Goal: Contribute content: Contribute content

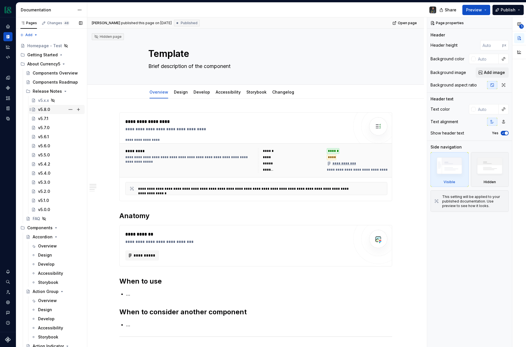
click at [50, 108] on div "v5.8.0" at bounding box center [60, 109] width 44 height 8
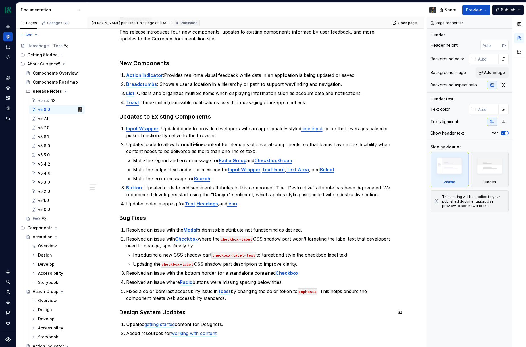
scroll to position [196, 0]
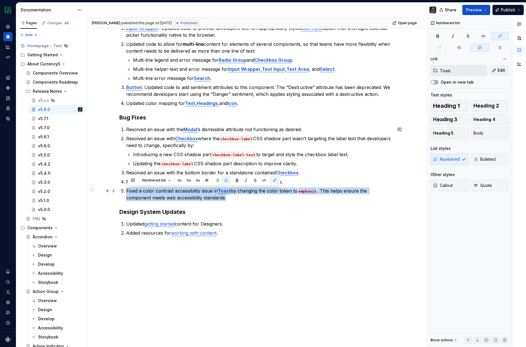
drag, startPoint x: 232, startPoint y: 198, endPoint x: 123, endPoint y: 193, distance: 109.3
click at [126, 193] on li "Fixed a color contrast accessibility issue in Toast by changing the color token…" at bounding box center [259, 194] width 266 height 14
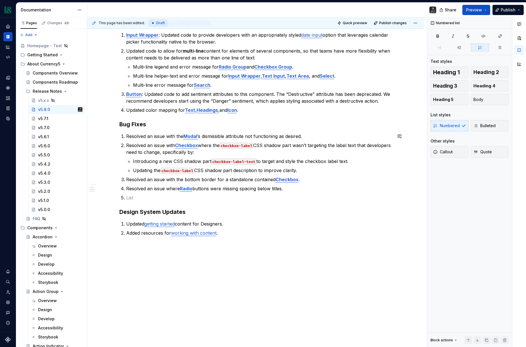
scroll to position [180, 0]
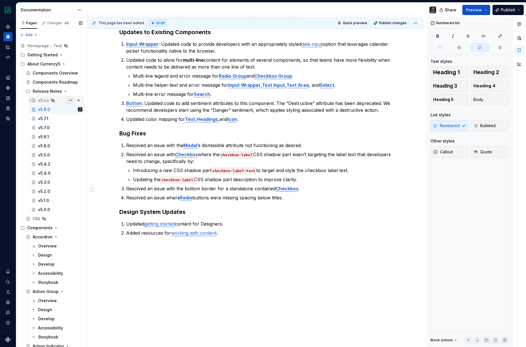
click at [70, 99] on button "Page tree" at bounding box center [71, 100] width 8 height 8
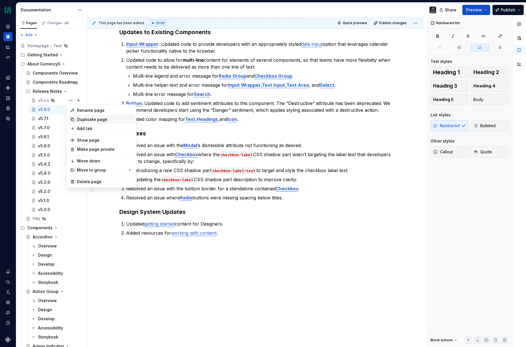
click at [93, 119] on div "Duplicate page" at bounding box center [105, 120] width 56 height 6
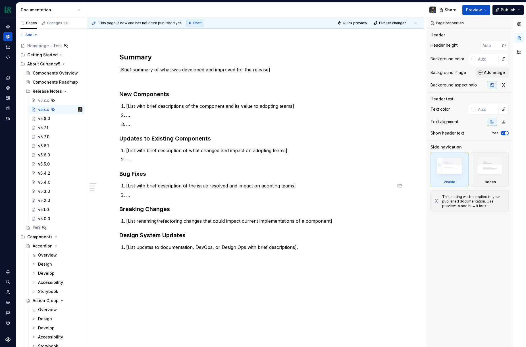
scroll to position [59, 0]
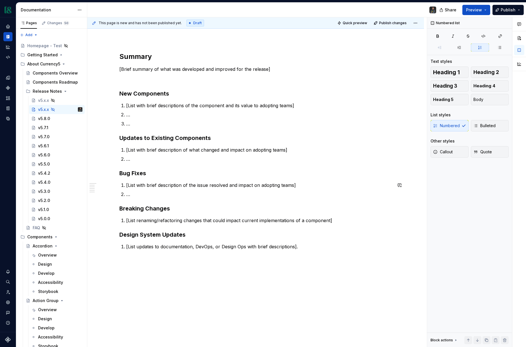
click at [148, 194] on p "…" at bounding box center [259, 194] width 266 height 7
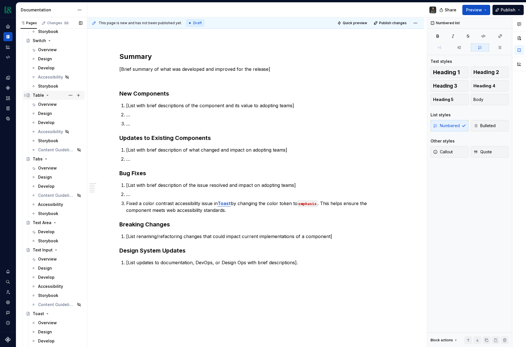
scroll to position [2390, 0]
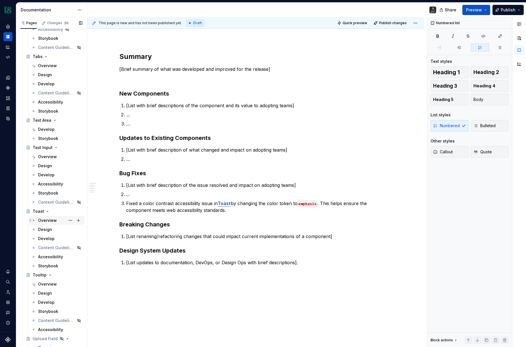
click at [47, 219] on div "Overview" at bounding box center [47, 220] width 19 height 6
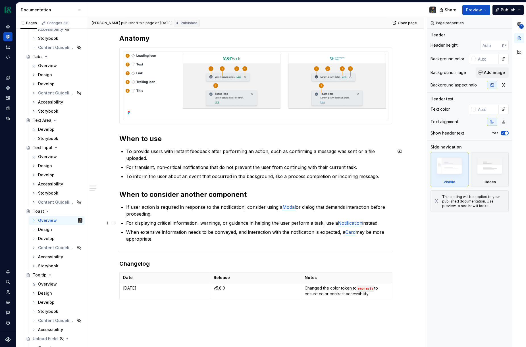
scroll to position [263, 0]
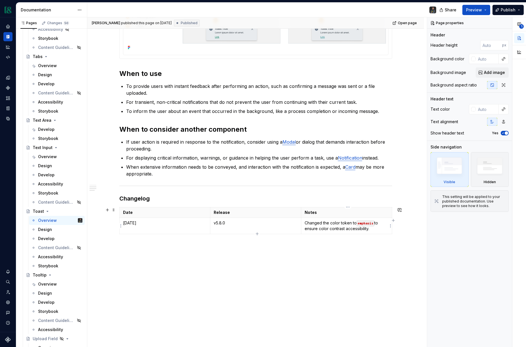
click at [329, 224] on p "Changed the color token to emphasis to ensure color contrast accessibility." at bounding box center [347, 225] width 84 height 11
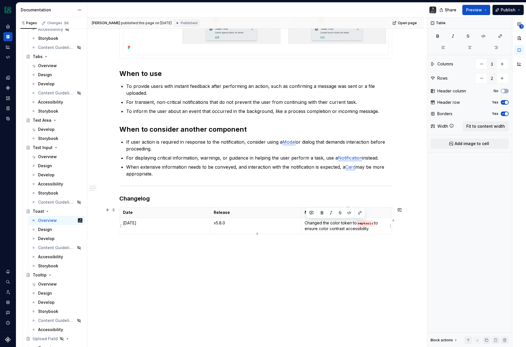
drag, startPoint x: 377, startPoint y: 229, endPoint x: 305, endPoint y: 223, distance: 72.2
click at [305, 223] on td "Changed the color token to emphasis to ensure color contrast accessibility." at bounding box center [346, 225] width 91 height 16
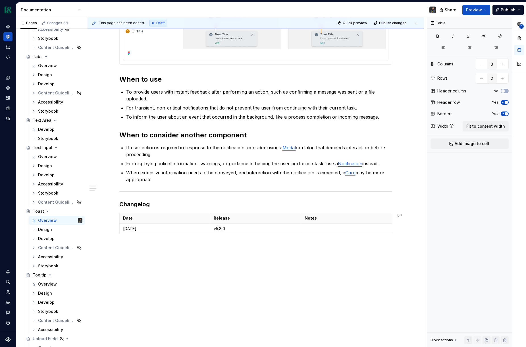
type textarea "*"
click at [361, 227] on p "Documentation published." at bounding box center [347, 229] width 84 height 6
click at [508, 7] on span "Publish" at bounding box center [508, 10] width 15 height 6
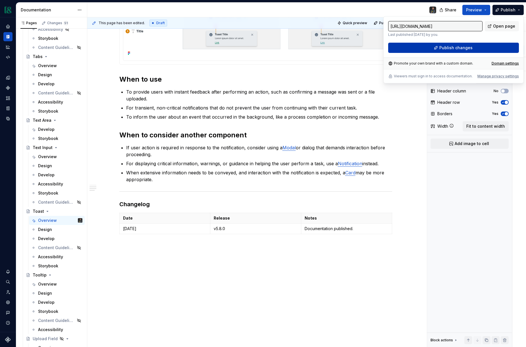
click at [437, 48] on button "Publish changes" at bounding box center [453, 48] width 131 height 10
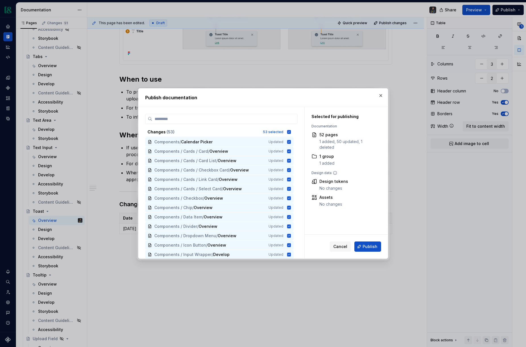
scroll to position [0, 0]
click at [251, 118] on input "search" at bounding box center [224, 119] width 145 height 6
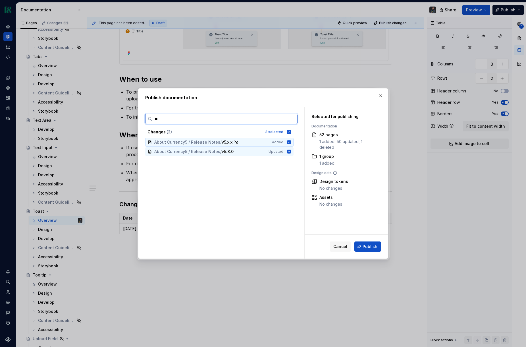
type input "***"
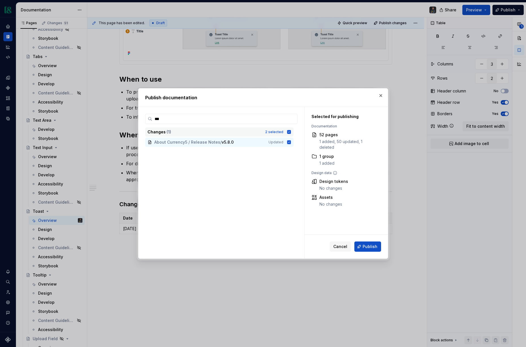
click at [291, 131] on icon at bounding box center [289, 132] width 4 height 4
click at [291, 142] on icon at bounding box center [289, 142] width 5 height 5
click at [220, 119] on input "***" at bounding box center [224, 119] width 145 height 6
click at [292, 118] on input "***" at bounding box center [224, 119] width 145 height 6
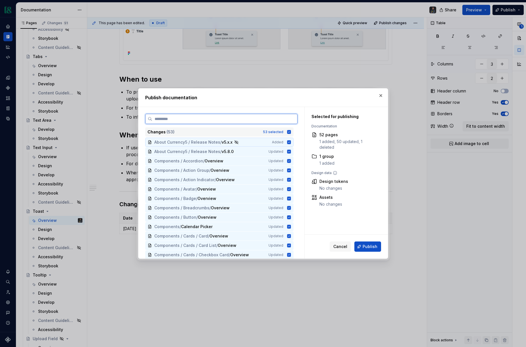
click at [259, 120] on input "search" at bounding box center [224, 119] width 145 height 6
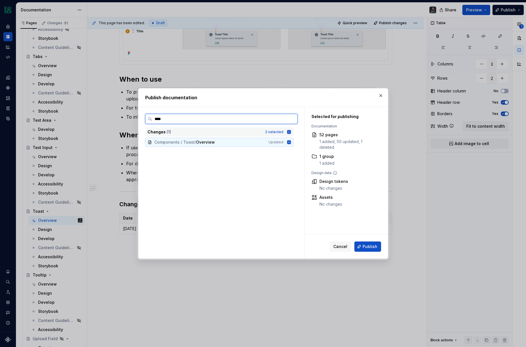
type input "*****"
click at [291, 132] on icon at bounding box center [289, 132] width 4 height 4
click at [291, 141] on icon at bounding box center [289, 142] width 5 height 5
click at [182, 118] on input "*****" at bounding box center [224, 119] width 145 height 6
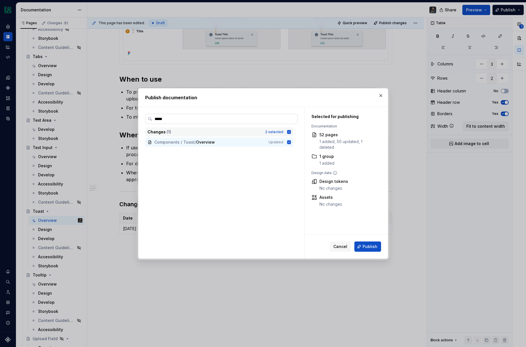
click at [182, 118] on input "*****" at bounding box center [224, 119] width 145 height 6
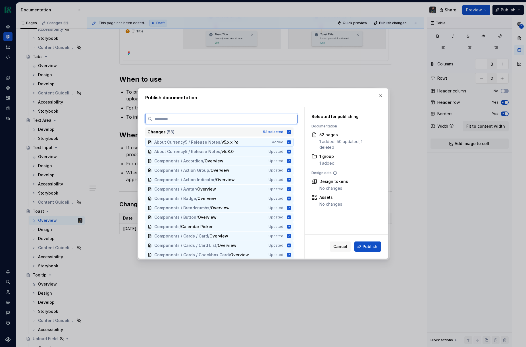
click at [291, 142] on icon at bounding box center [289, 142] width 4 height 4
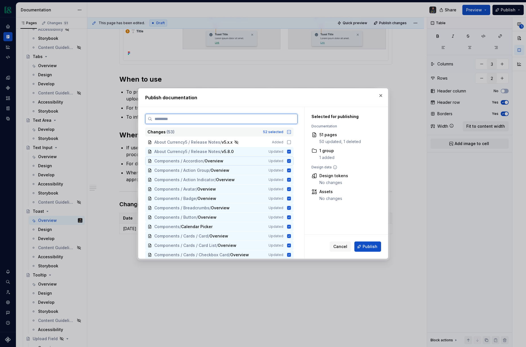
click at [291, 163] on icon at bounding box center [289, 161] width 5 height 5
click at [291, 168] on icon at bounding box center [289, 170] width 5 height 5
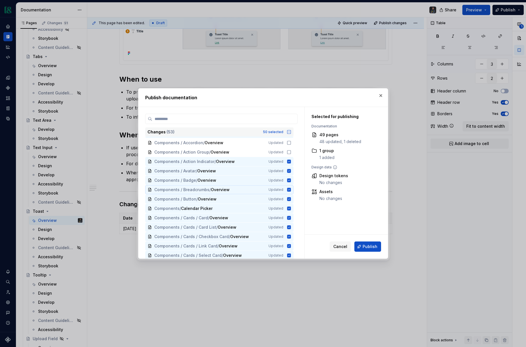
scroll to position [27, 0]
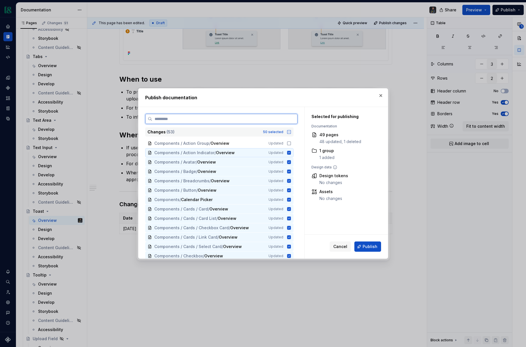
click at [290, 152] on icon at bounding box center [289, 153] width 4 height 4
click at [290, 152] on icon at bounding box center [289, 152] width 5 height 5
click at [291, 161] on icon at bounding box center [289, 162] width 4 height 4
click at [291, 170] on icon at bounding box center [289, 171] width 4 height 4
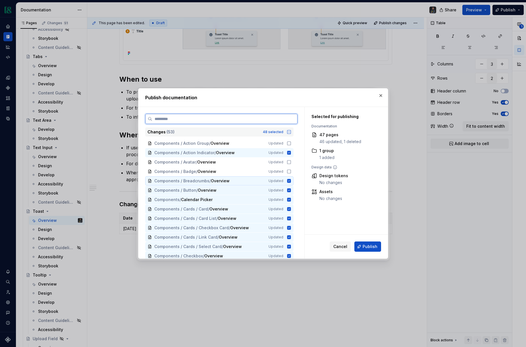
click at [291, 181] on icon at bounding box center [289, 181] width 4 height 4
click at [291, 190] on icon at bounding box center [289, 190] width 5 height 5
click at [291, 199] on icon at bounding box center [289, 199] width 5 height 5
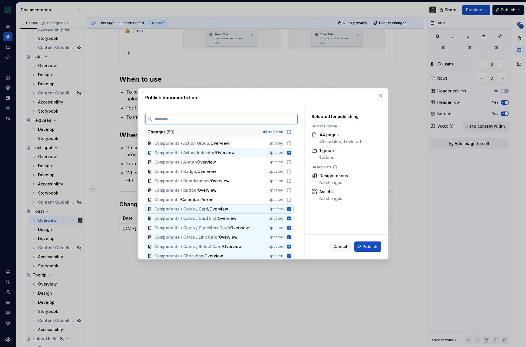
click at [291, 207] on icon at bounding box center [289, 209] width 4 height 4
click at [291, 219] on icon at bounding box center [289, 218] width 4 height 4
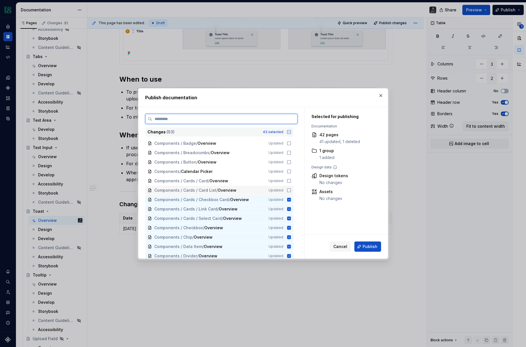
scroll to position [78, 0]
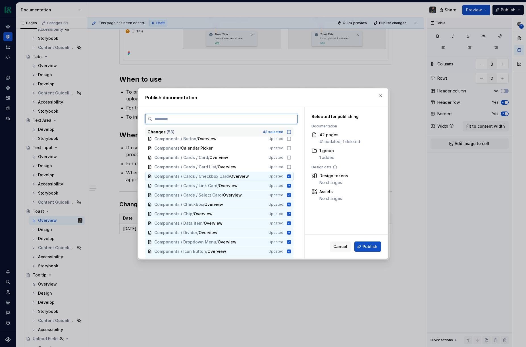
click at [291, 176] on icon at bounding box center [289, 176] width 5 height 5
click at [291, 183] on icon at bounding box center [289, 185] width 5 height 5
click at [292, 198] on div "Components / Cards / Select Card / Overview Updated" at bounding box center [219, 194] width 148 height 9
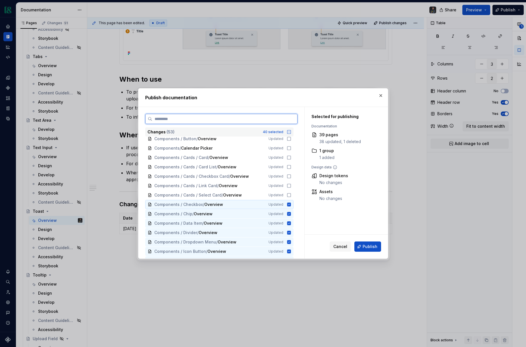
click at [291, 207] on div "Components / Checkbox / Overview Updated" at bounding box center [219, 204] width 148 height 9
click at [291, 215] on icon at bounding box center [289, 213] width 5 height 5
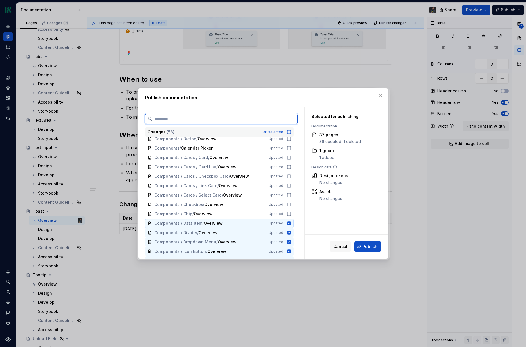
click at [291, 223] on icon at bounding box center [289, 223] width 5 height 5
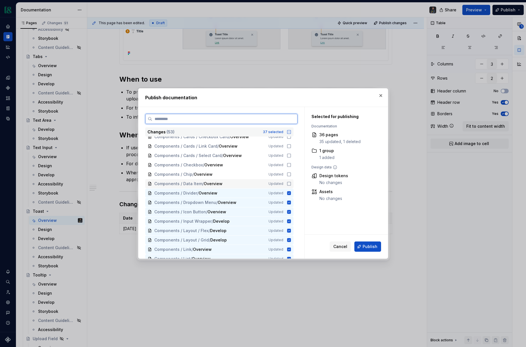
scroll to position [128, 0]
click at [291, 182] on icon at bounding box center [289, 183] width 4 height 4
click at [290, 192] on icon at bounding box center [289, 192] width 4 height 4
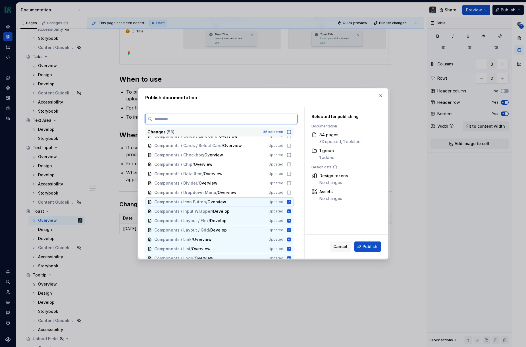
click at [291, 200] on icon at bounding box center [289, 202] width 5 height 5
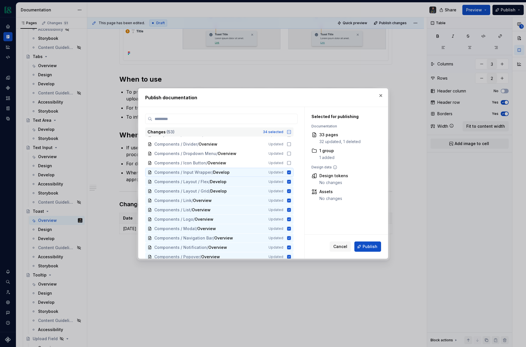
scroll to position [170, 0]
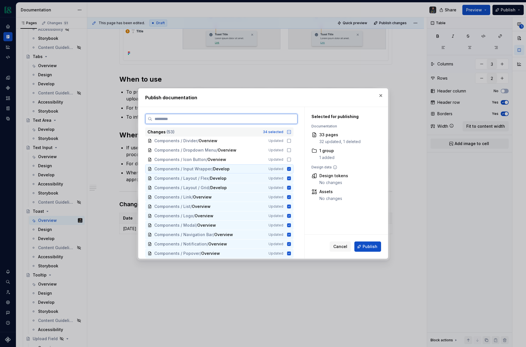
click at [291, 167] on icon at bounding box center [289, 169] width 4 height 4
click at [291, 179] on icon at bounding box center [289, 178] width 4 height 4
click at [291, 185] on icon at bounding box center [289, 187] width 5 height 5
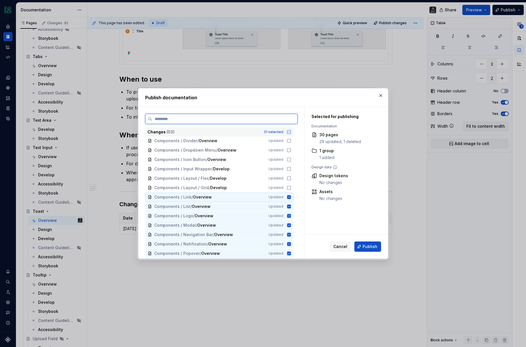
click at [291, 197] on icon at bounding box center [289, 197] width 4 height 4
click at [291, 207] on icon at bounding box center [289, 206] width 4 height 4
click at [291, 216] on icon at bounding box center [289, 216] width 4 height 4
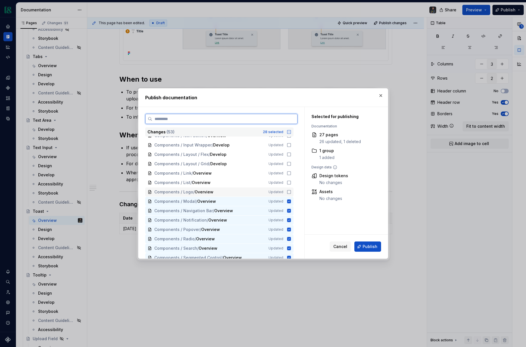
scroll to position [195, 0]
click at [291, 201] on icon at bounding box center [289, 200] width 4 height 4
click at [291, 210] on icon at bounding box center [289, 209] width 5 height 5
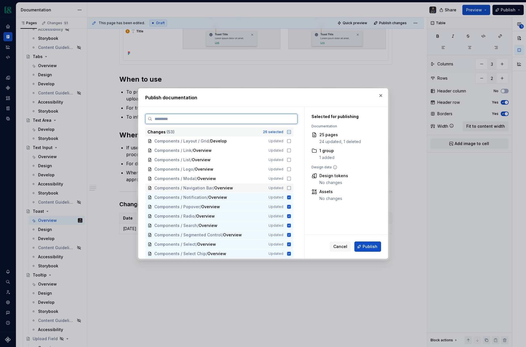
scroll to position [226, 0]
click at [291, 187] on icon at bounding box center [289, 188] width 4 height 4
click at [291, 196] on icon at bounding box center [289, 197] width 4 height 4
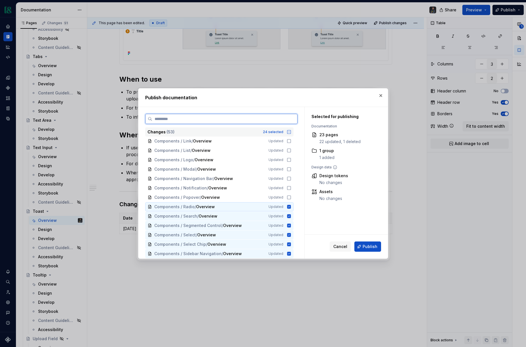
click at [291, 204] on icon at bounding box center [289, 206] width 5 height 5
click at [290, 217] on icon at bounding box center [289, 216] width 4 height 4
click at [291, 225] on icon at bounding box center [289, 225] width 4 height 4
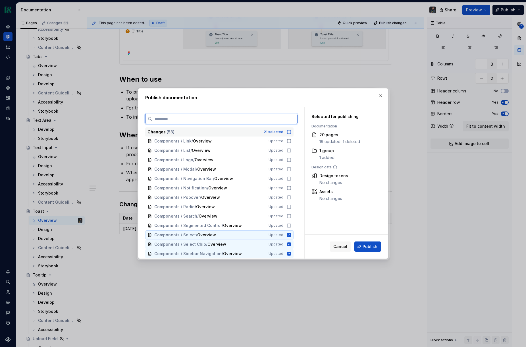
click at [291, 234] on icon at bounding box center [289, 235] width 4 height 4
click at [291, 244] on icon at bounding box center [289, 244] width 4 height 4
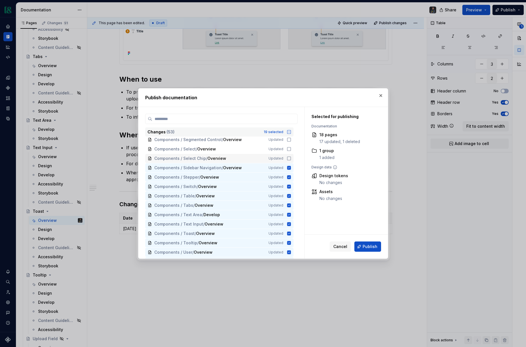
scroll to position [319, 0]
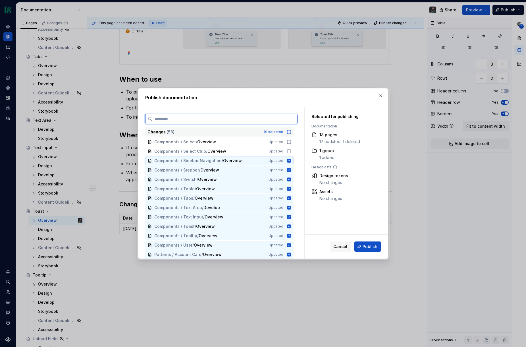
click at [291, 161] on icon at bounding box center [289, 161] width 4 height 4
click at [291, 168] on icon at bounding box center [289, 170] width 4 height 4
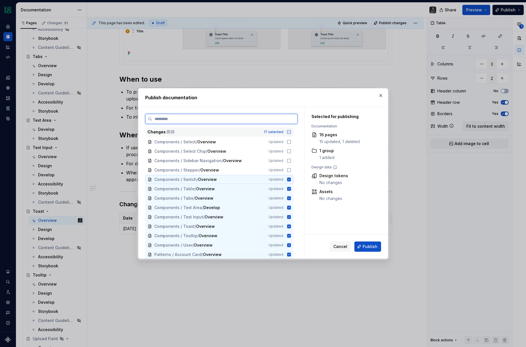
click at [291, 180] on icon at bounding box center [289, 179] width 4 height 4
click at [291, 188] on icon at bounding box center [289, 189] width 4 height 4
click at [291, 198] on icon at bounding box center [289, 198] width 5 height 5
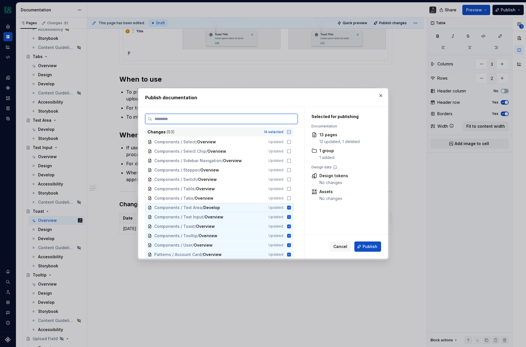
click at [290, 207] on icon at bounding box center [289, 207] width 4 height 4
click at [291, 216] on icon at bounding box center [289, 217] width 5 height 5
click at [291, 237] on icon at bounding box center [289, 236] width 4 height 4
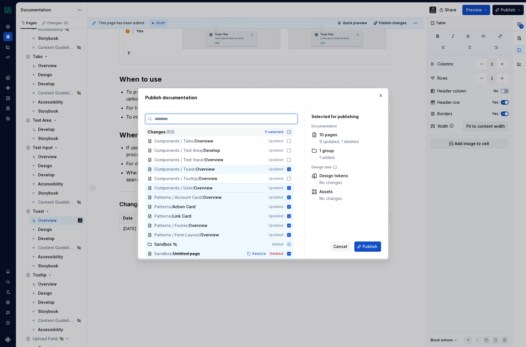
click at [291, 189] on icon at bounding box center [289, 188] width 4 height 4
click at [291, 195] on icon at bounding box center [289, 197] width 5 height 5
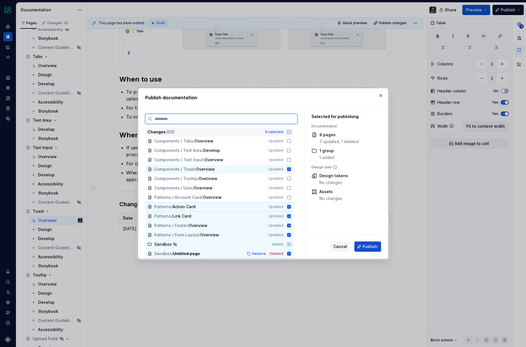
click at [291, 205] on icon at bounding box center [289, 207] width 4 height 4
click at [291, 214] on icon at bounding box center [289, 216] width 4 height 4
click at [291, 225] on icon at bounding box center [289, 225] width 4 height 4
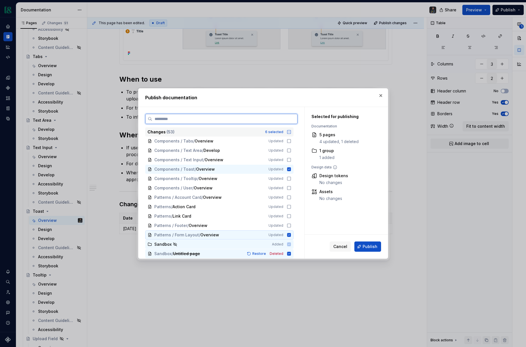
click at [291, 235] on icon at bounding box center [289, 235] width 4 height 4
click at [291, 253] on icon at bounding box center [289, 254] width 4 height 4
click at [291, 244] on icon at bounding box center [289, 244] width 5 height 5
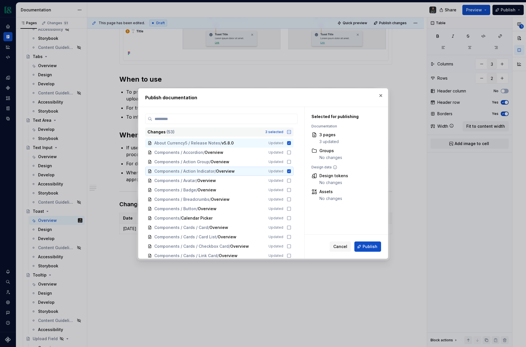
scroll to position [9, 0]
click at [291, 170] on icon at bounding box center [289, 170] width 5 height 5
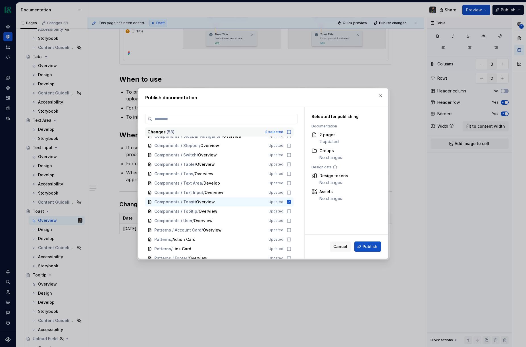
scroll to position [376, 0]
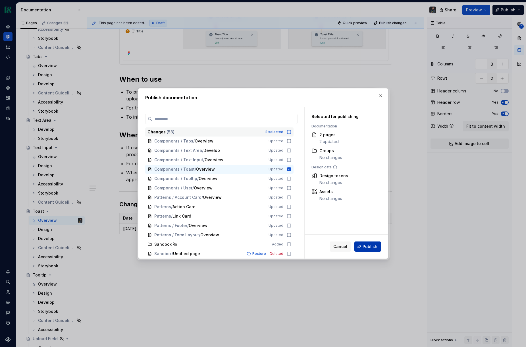
click at [366, 246] on span "Publish" at bounding box center [370, 247] width 15 height 6
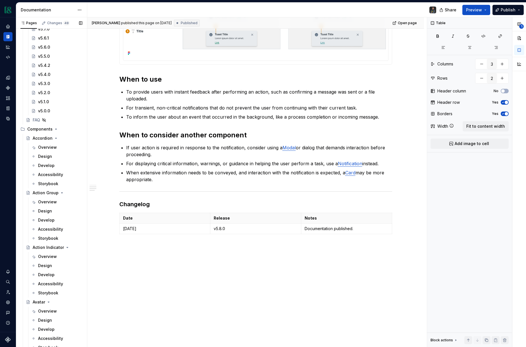
scroll to position [0, 0]
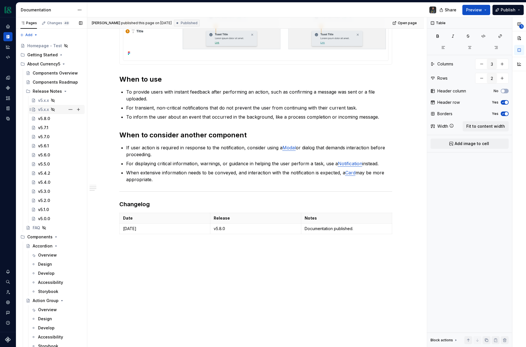
click at [46, 108] on div "v5.x.x" at bounding box center [43, 110] width 11 height 6
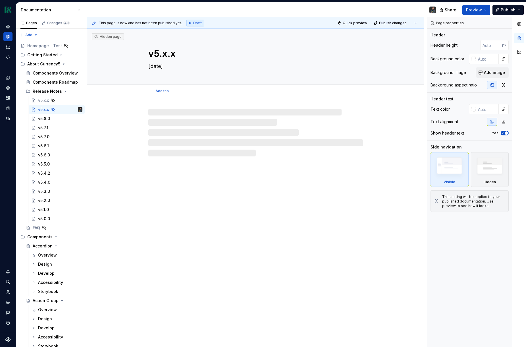
click at [167, 54] on textarea "v5.x.x" at bounding box center [254, 54] width 215 height 14
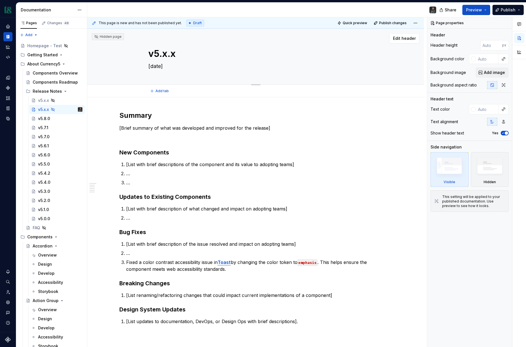
type textarea "*"
type textarea "v5..x"
type textarea "*"
type textarea "v5.9.x"
type textarea "*"
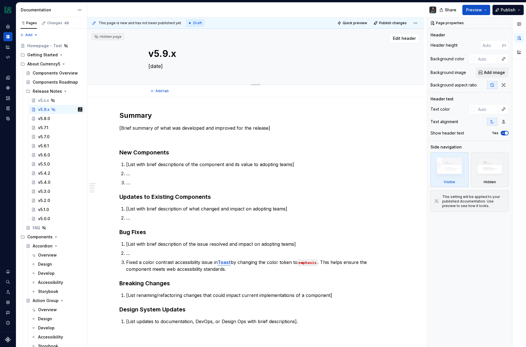
type textarea "v5.9.0"
type textarea "*"
type textarea "v5.9.0"
click at [167, 66] on textarea "[date]" at bounding box center [254, 66] width 215 height 9
type textarea "*"
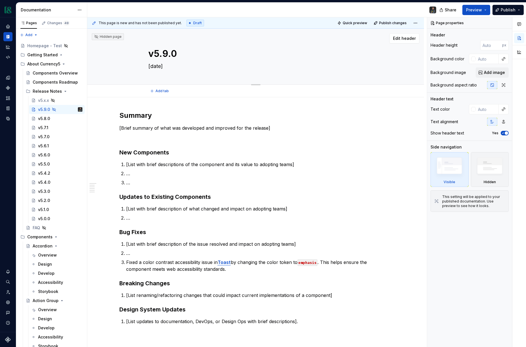
type textarea "O"
type textarea "*"
type textarea "Oc"
type textarea "*"
type textarea "Oct"
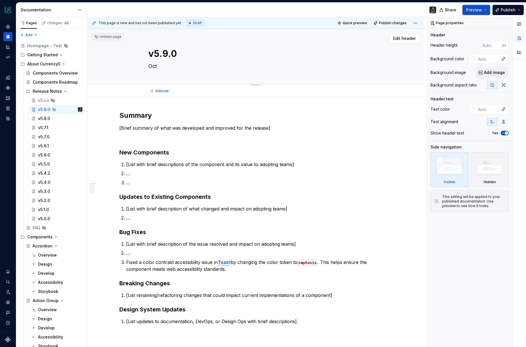
type textarea "*"
type textarea "Octe"
type textarea "*"
type textarea "Octer"
type textarea "*"
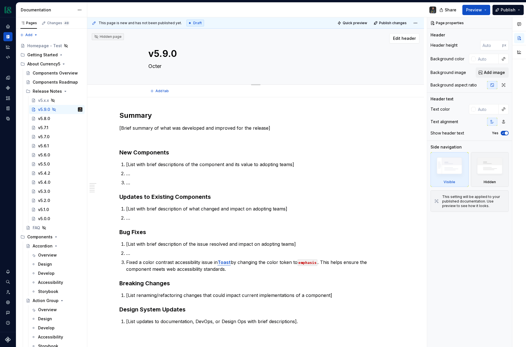
type textarea "Octe"
type textarea "*"
type textarea "Oct"
type textarea "*"
type textarea "Octo"
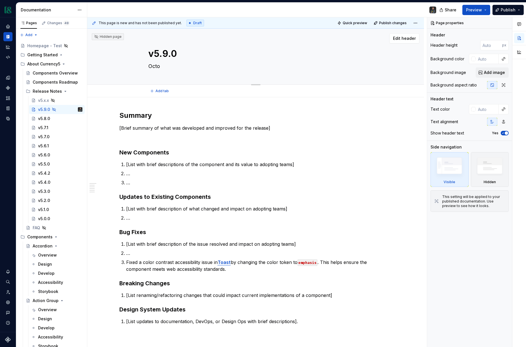
type textarea "*"
type textarea "Octob"
type textarea "*"
type textarea "Octobe"
type textarea "*"
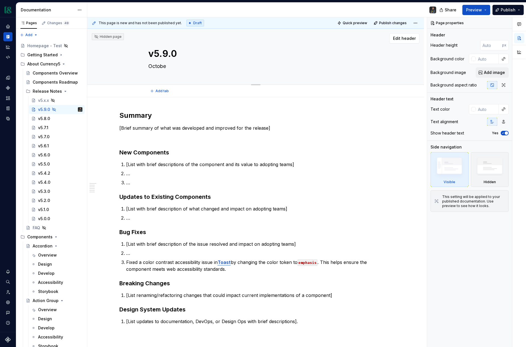
type textarea "October"
type textarea "*"
type textarea "October"
click at [173, 66] on textarea "October" at bounding box center [254, 66] width 215 height 9
type textarea "*"
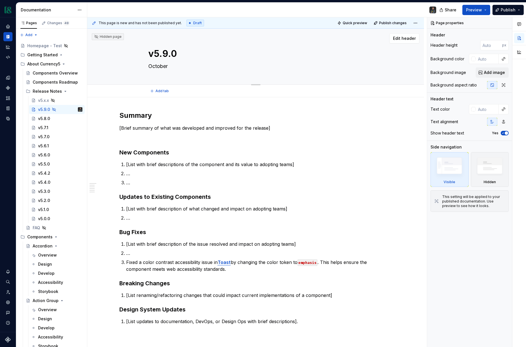
type textarea "October"
type textarea "*"
type textarea "[DATE]"
type textarea "*"
type textarea "[DATE],"
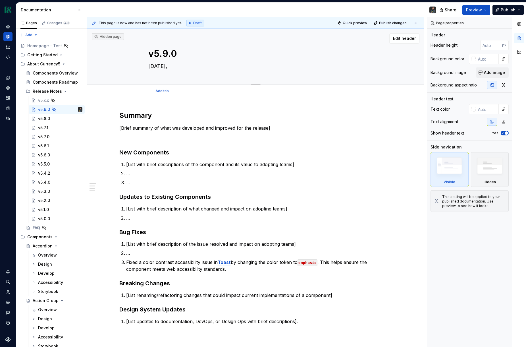
type textarea "*"
type textarea "[DATE],"
type textarea "*"
type textarea "[DATE], 2"
type textarea "*"
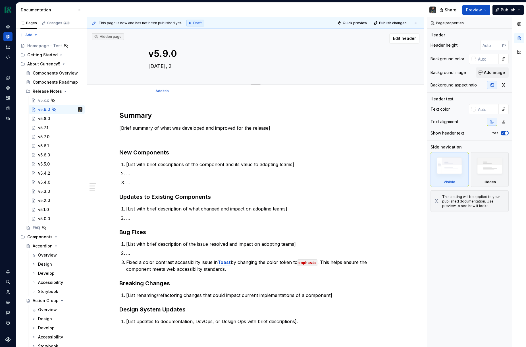
type textarea "[DATE]"
type textarea "*"
type textarea "[DATE], 202"
type textarea "*"
type textarea "[DATE]"
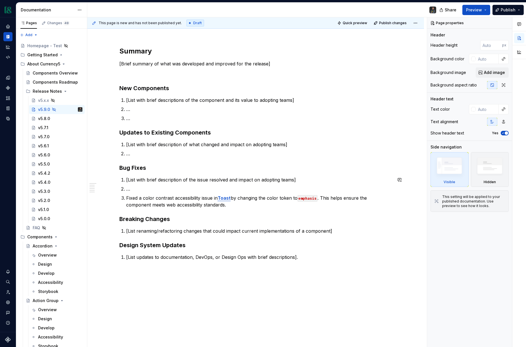
scroll to position [65, 0]
type textarea "*"
type textarea "[DATE]"
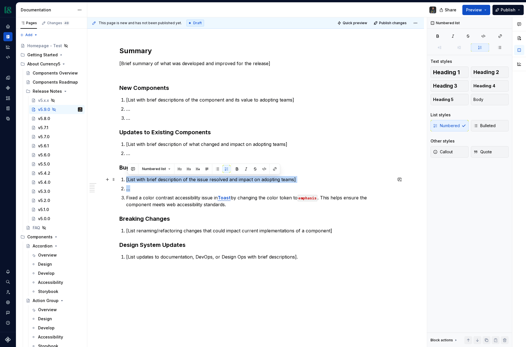
drag, startPoint x: 134, startPoint y: 188, endPoint x: 121, endPoint y: 182, distance: 14.7
click at [121, 182] on div "Summary [Brief summary of what was developed and improved for the release] New …" at bounding box center [255, 165] width 273 height 238
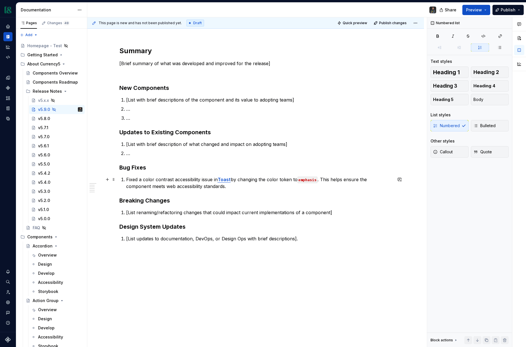
click at [252, 186] on p "Fixed a color contrast accessibility issue in Toast by changing the color token…" at bounding box center [259, 183] width 266 height 14
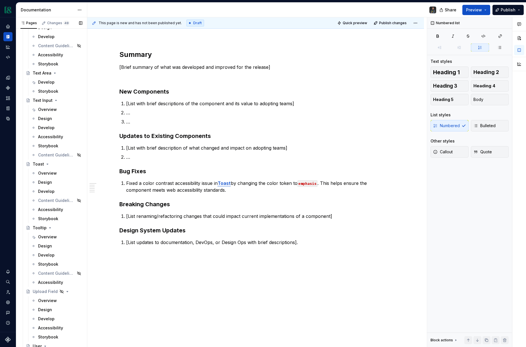
scroll to position [2438, 0]
click at [54, 173] on div "Overview" at bounding box center [47, 172] width 19 height 6
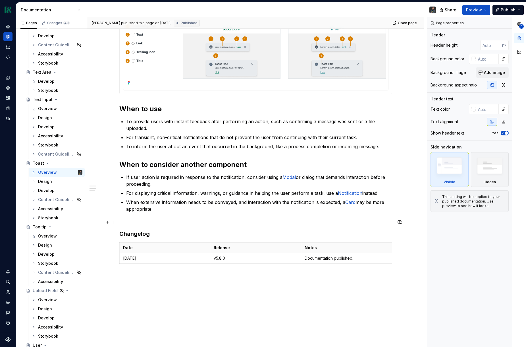
scroll to position [257, 0]
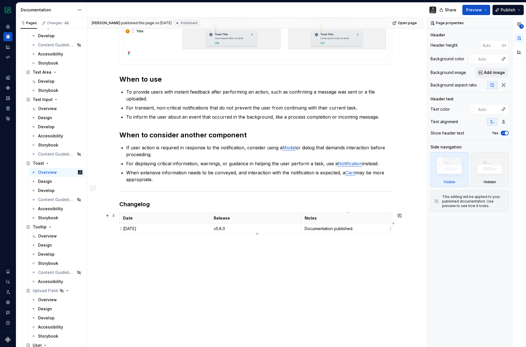
type textarea "*"
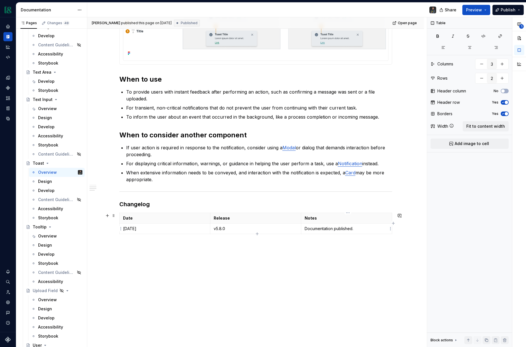
click at [374, 226] on p "Documentation published." at bounding box center [347, 229] width 84 height 6
type input "3"
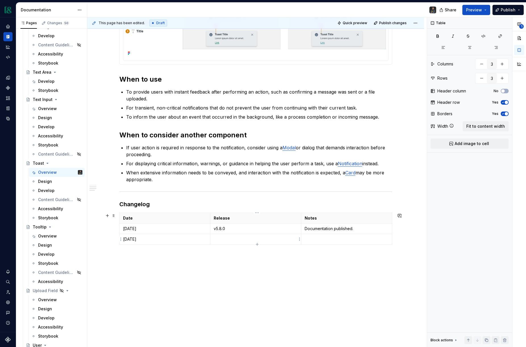
click at [224, 235] on td at bounding box center [255, 239] width 91 height 11
click at [328, 238] on p at bounding box center [347, 239] width 84 height 6
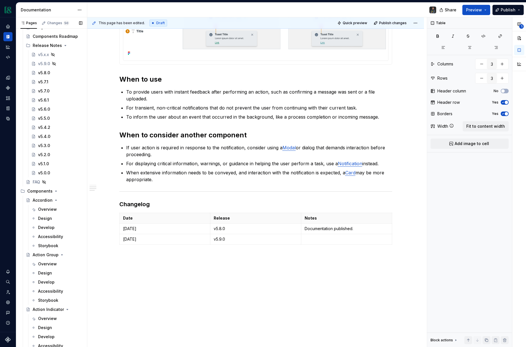
scroll to position [0, 0]
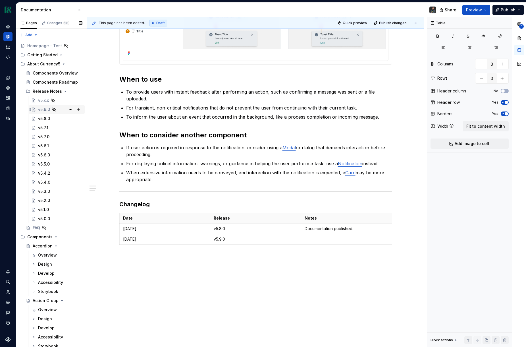
click at [46, 107] on div "v5.9.0" at bounding box center [44, 110] width 12 height 6
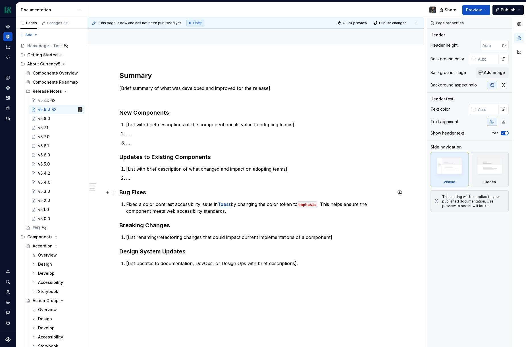
scroll to position [40, 0]
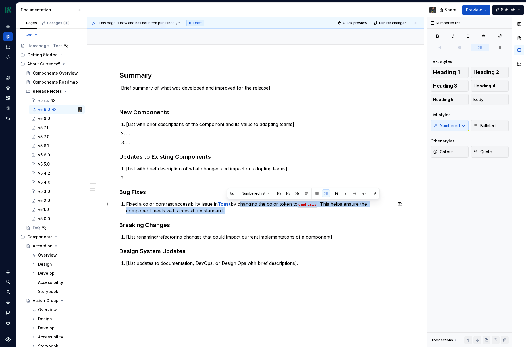
drag, startPoint x: 227, startPoint y: 211, endPoint x: 243, endPoint y: 206, distance: 16.5
click at [242, 206] on p "Fixed a color contrast accessibility issue in Toast by changing the color token…" at bounding box center [259, 207] width 266 height 14
copy p "hanging the color token to emphasis . This helps ensure the component meets web…"
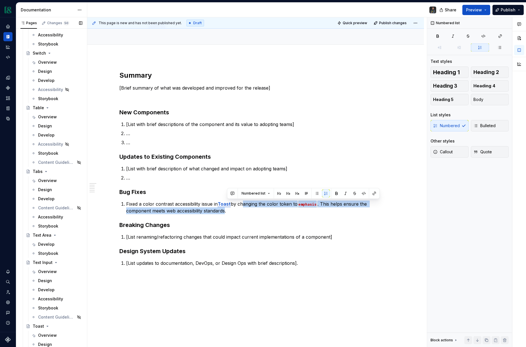
scroll to position [2401, 0]
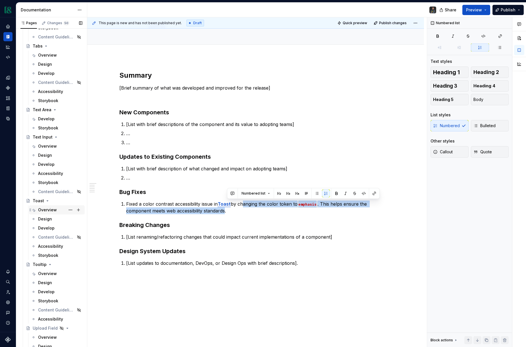
click at [52, 213] on div "Overview" at bounding box center [60, 210] width 44 height 8
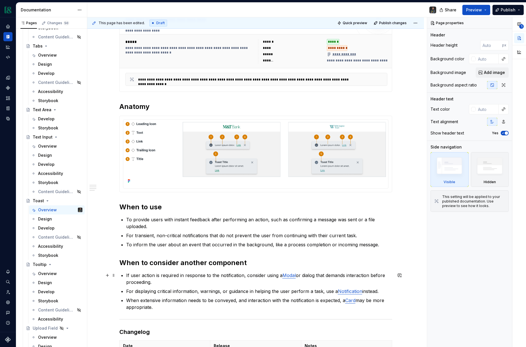
scroll to position [268, 0]
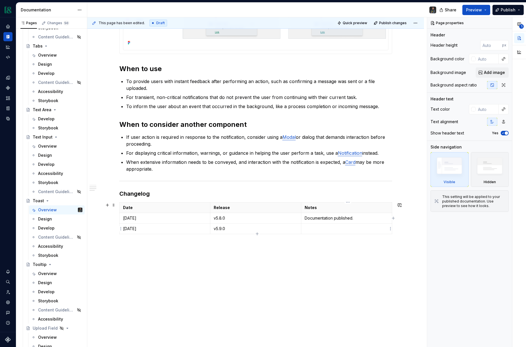
type textarea "*"
drag, startPoint x: 319, startPoint y: 231, endPoint x: 319, endPoint y: 226, distance: 4.5
click at [319, 231] on p at bounding box center [347, 229] width 84 height 6
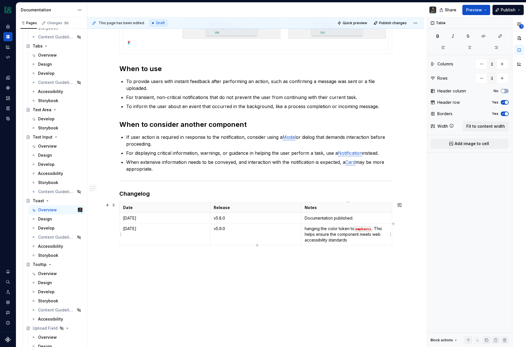
click at [308, 227] on p "hanging the color token to emphasis . This helps ensure the component meets web…" at bounding box center [347, 234] width 84 height 17
click at [379, 231] on p "Changed the color token to emphasis . This helps ensure the component meets web…" at bounding box center [347, 234] width 84 height 17
click at [381, 228] on p "Changed the color token to emphasis . This helps ensure the component meets web…" at bounding box center [347, 234] width 84 height 17
drag, startPoint x: 376, startPoint y: 228, endPoint x: 386, endPoint y: 238, distance: 13.7
click at [386, 238] on p "Changed the color token to emphasis . This helps ensure the component meets web…" at bounding box center [347, 234] width 84 height 17
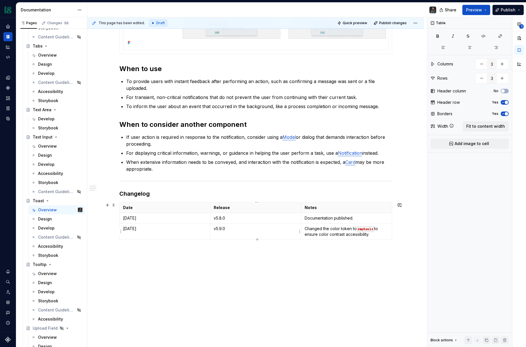
click at [259, 227] on p "v5.9.0" at bounding box center [256, 229] width 84 height 6
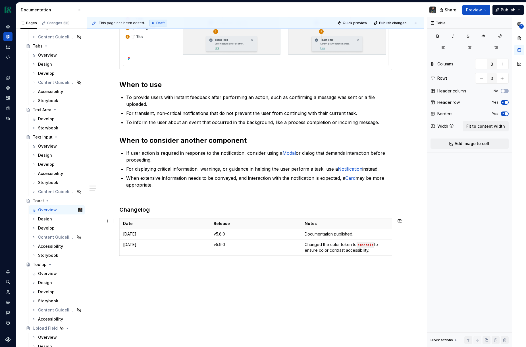
scroll to position [273, 0]
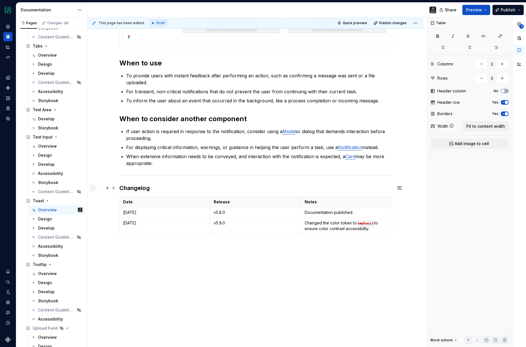
click at [155, 187] on h3 "Changelog" at bounding box center [255, 188] width 273 height 8
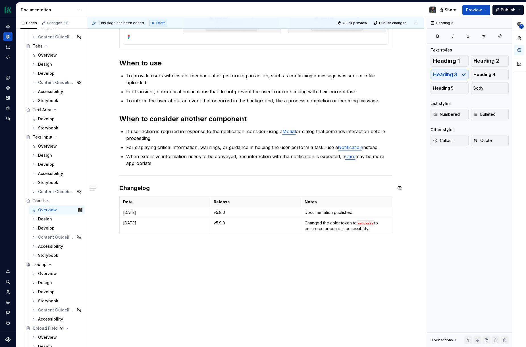
scroll to position [0, 0]
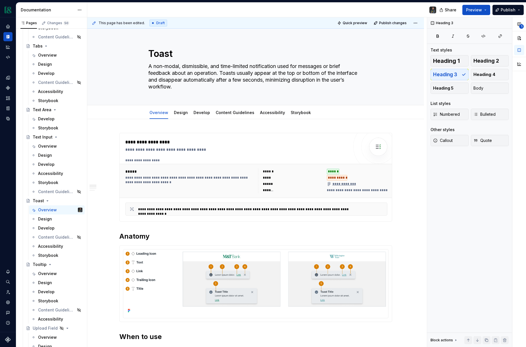
type textarea "*"
